Goal: Task Accomplishment & Management: Manage account settings

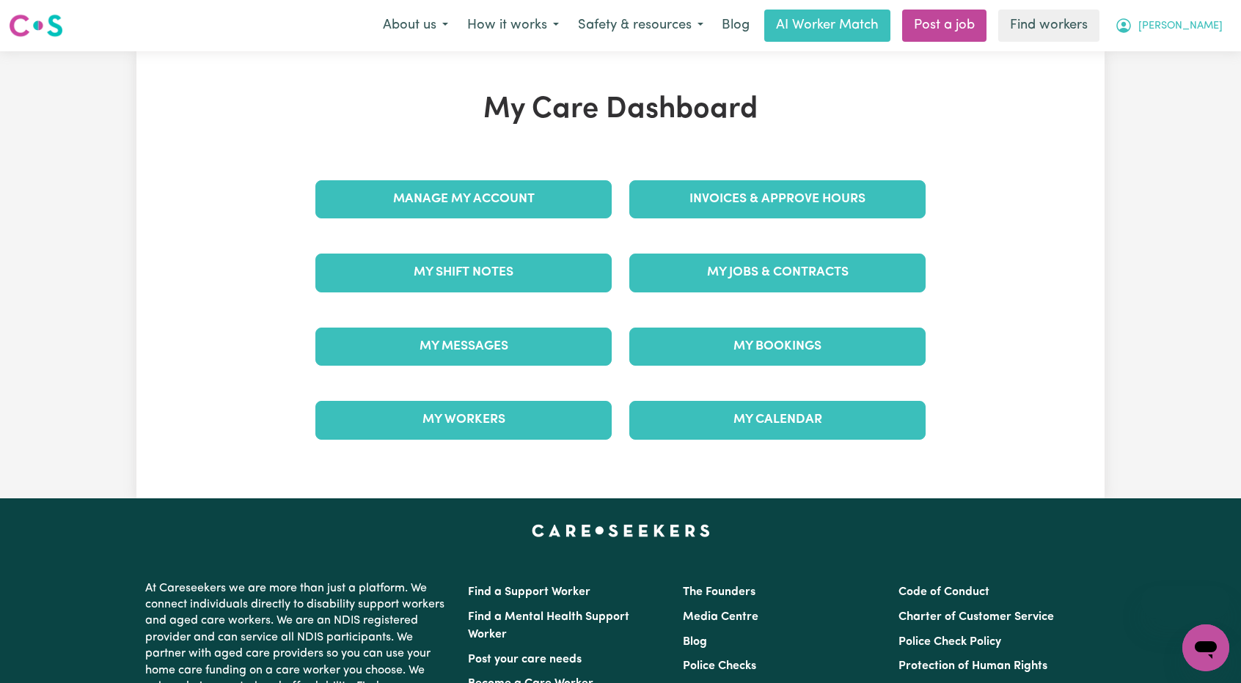
click at [1211, 32] on span "[PERSON_NAME]" at bounding box center [1180, 26] width 84 height 16
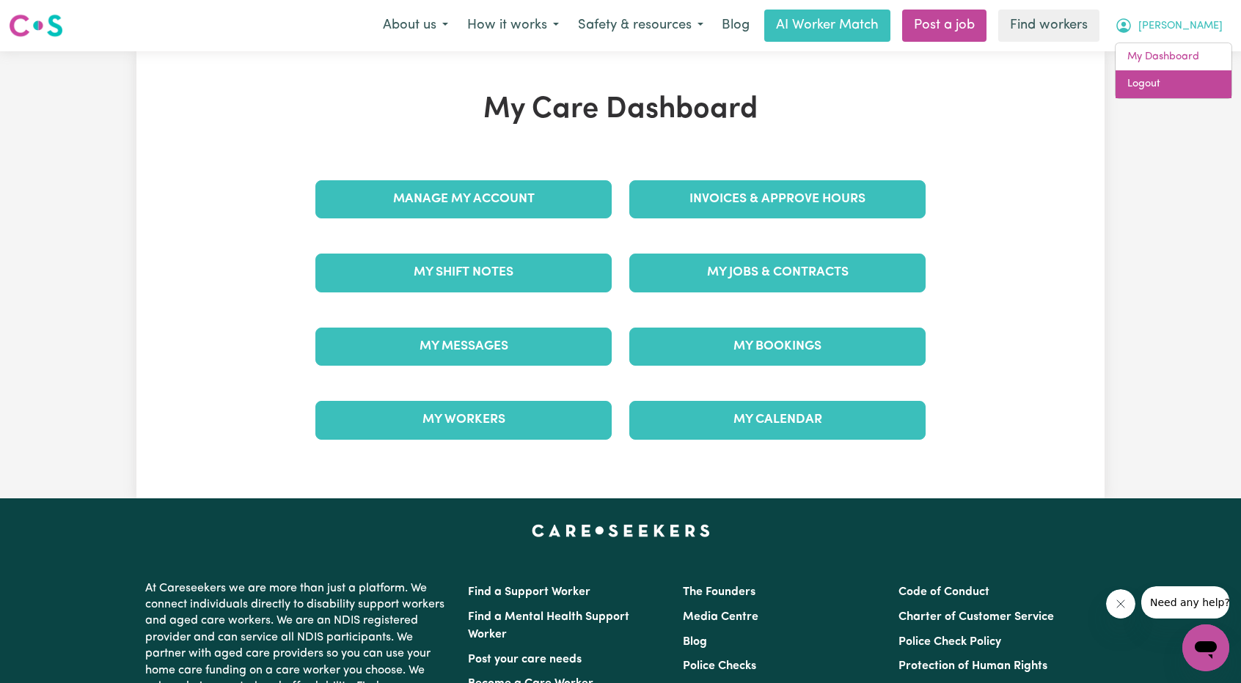
click at [1167, 80] on link "Logout" at bounding box center [1173, 84] width 116 height 28
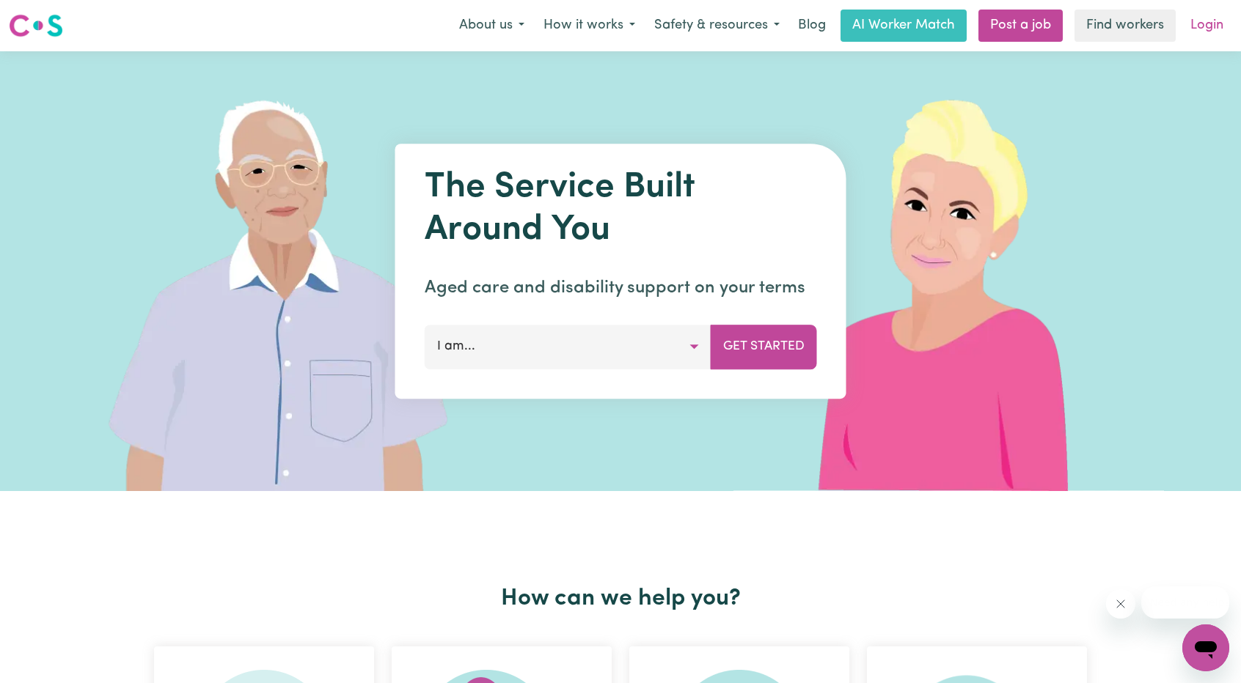
click at [1204, 29] on link "Login" at bounding box center [1206, 26] width 51 height 32
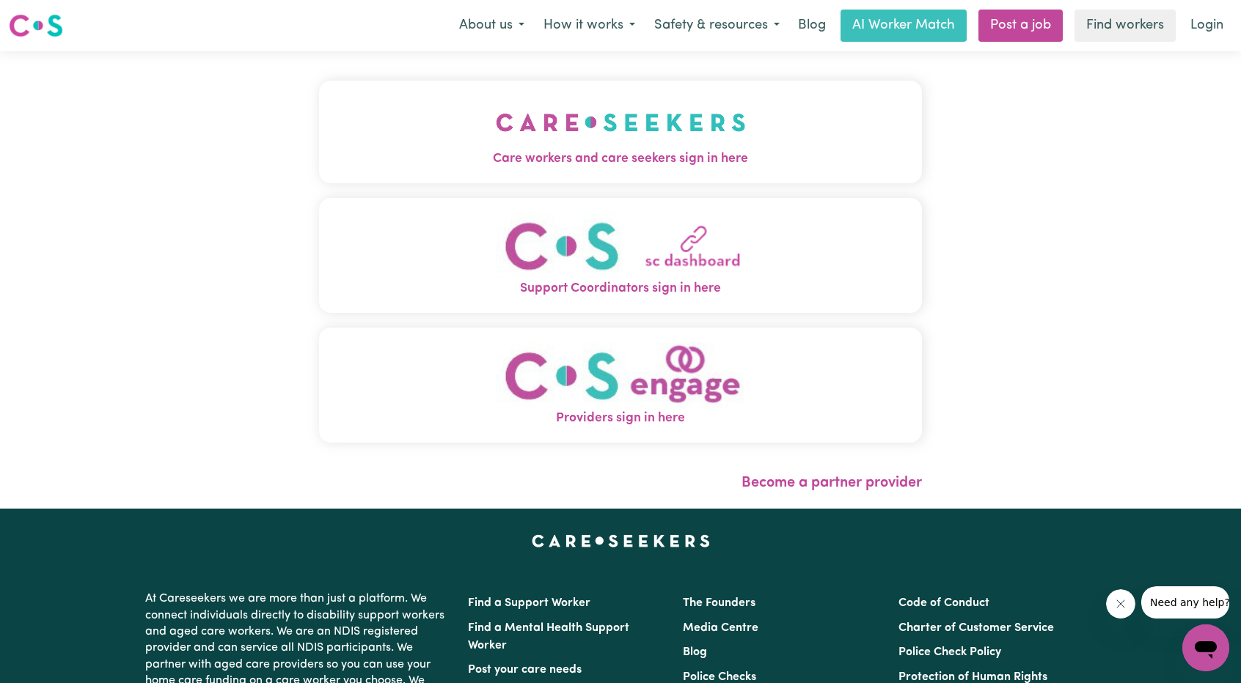
click at [543, 146] on button "Care workers and care seekers sign in here" at bounding box center [620, 132] width 603 height 103
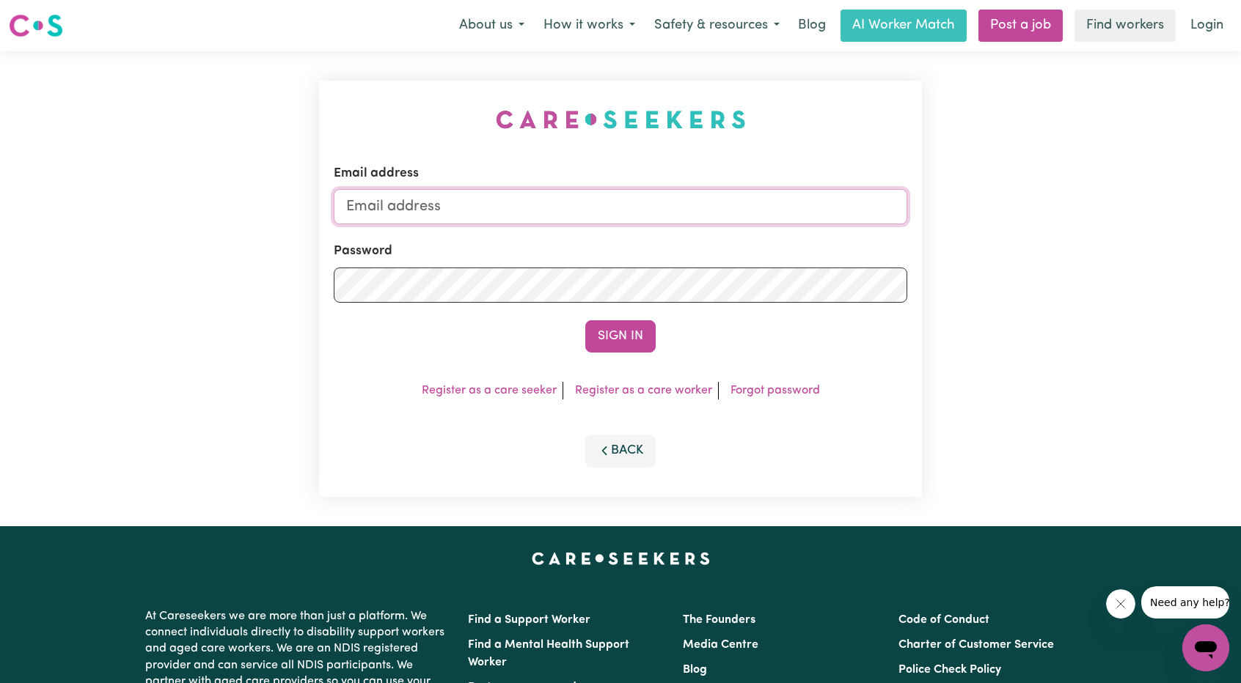
click at [540, 202] on input "Email address" at bounding box center [620, 206] width 573 height 35
drag, startPoint x: 570, startPoint y: 226, endPoint x: 700, endPoint y: 237, distance: 129.5
click at [698, 237] on form "Email address superuser~ethan@careseekers.com.au Password Sign In" at bounding box center [620, 258] width 573 height 188
drag, startPoint x: 425, startPoint y: 209, endPoint x: 730, endPoint y: 235, distance: 306.1
click at [730, 235] on form "Email address superuser~ethan@careseekers.com.au Password Sign In" at bounding box center [620, 258] width 573 height 188
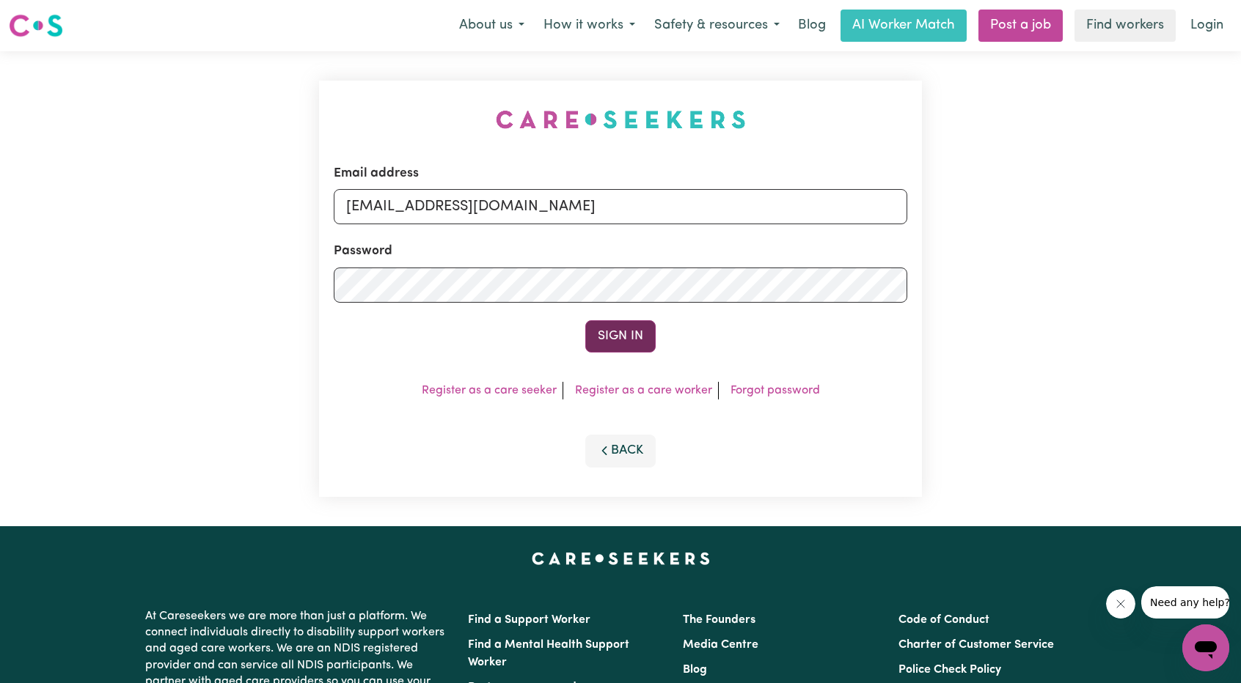
type input "superuser~geoffdixon@careseekers.com.au"
click at [638, 320] on button "Sign In" at bounding box center [620, 336] width 70 height 32
